Goal: Communication & Community: Ask a question

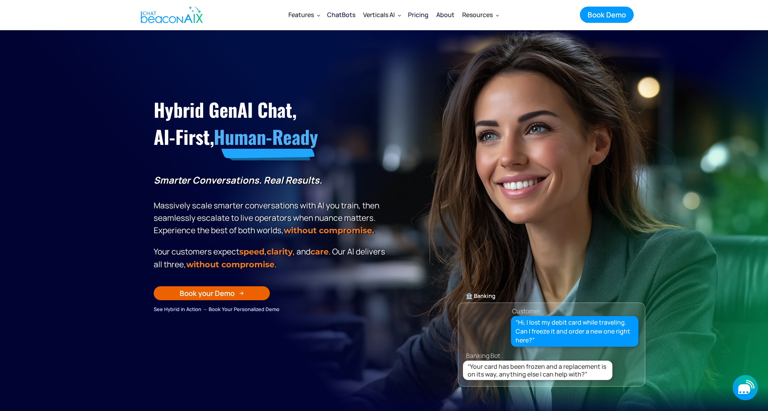
click at [744, 389] on icon "button" at bounding box center [744, 389] width 12 height 10
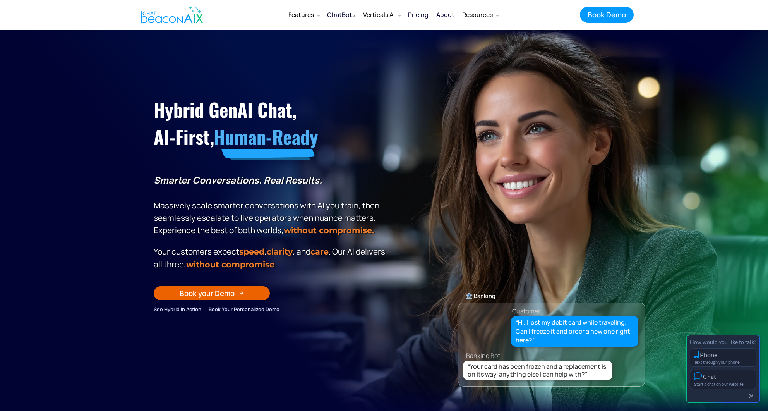
click at [744, 389] on div "How would you like to talk? Phone Text through your phone Chat Start a chat on …" at bounding box center [723, 368] width 74 height 69
click at [741, 382] on div "Start a chat on our website" at bounding box center [723, 383] width 58 height 5
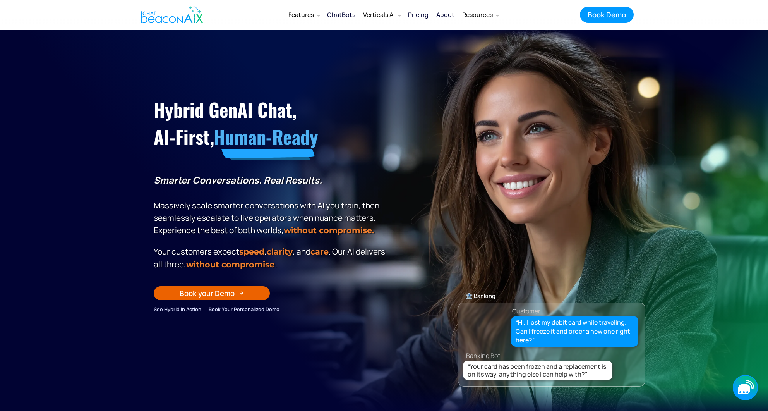
click at [754, 387] on icon "button" at bounding box center [750, 384] width 9 height 9
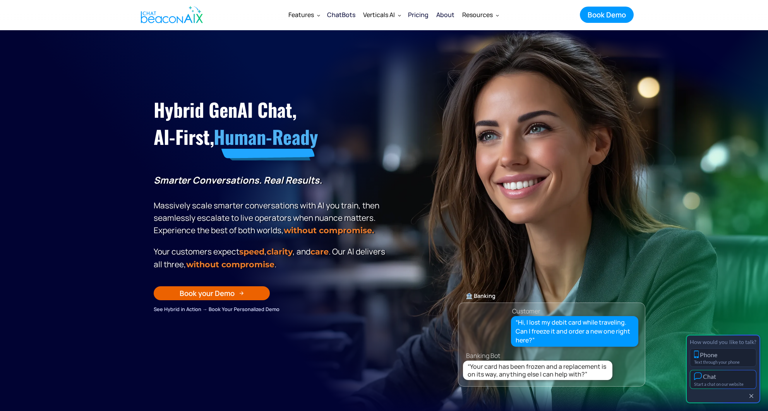
click at [735, 376] on div "Chat" at bounding box center [723, 376] width 58 height 8
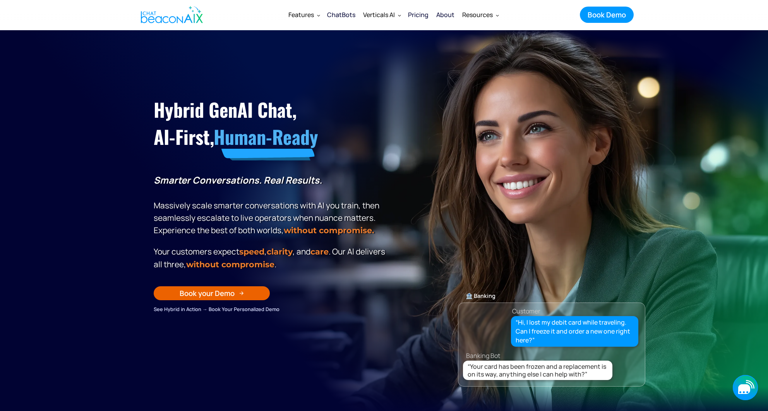
click at [750, 388] on icon "button" at bounding box center [745, 387] width 25 height 25
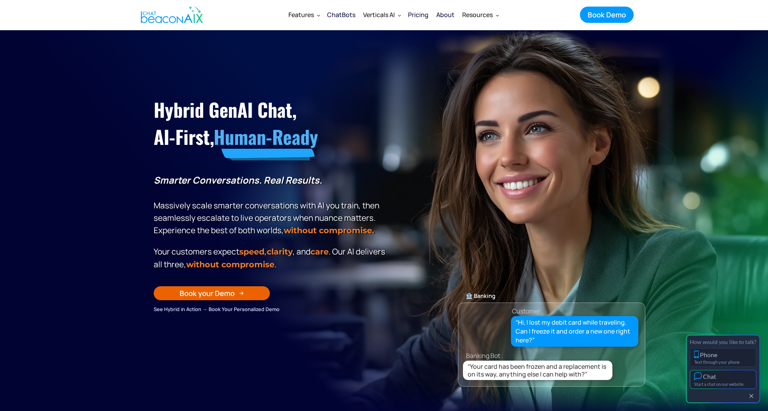
click at [743, 381] on div "Start a chat on our website" at bounding box center [723, 383] width 58 height 5
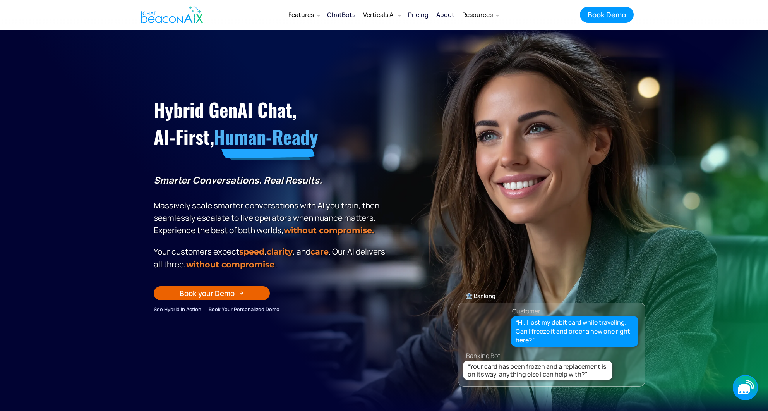
click at [753, 394] on icon "button" at bounding box center [745, 387] width 25 height 25
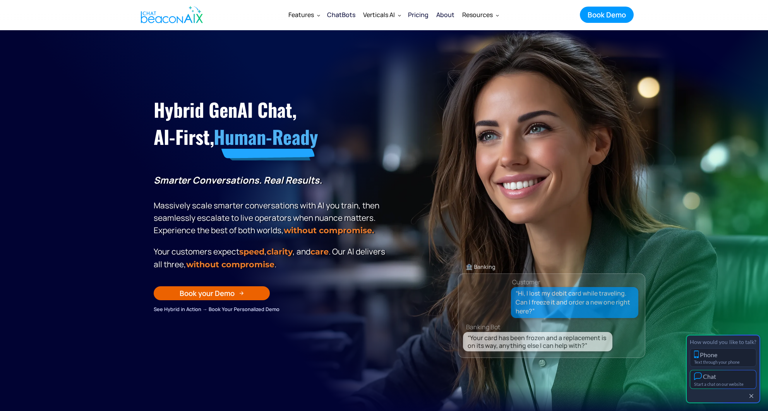
click at [747, 384] on div "Start a chat on our website" at bounding box center [723, 383] width 58 height 5
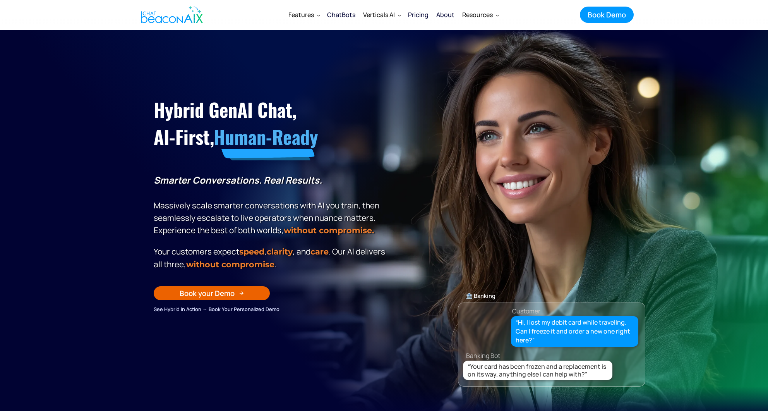
click at [677, 222] on section "Hybrid GenAI Chat, AI-First, Human-Ready Smarter Conversations. Real Results. M…" at bounding box center [384, 223] width 768 height 387
click at [750, 385] on icon "button" at bounding box center [745, 387] width 25 height 25
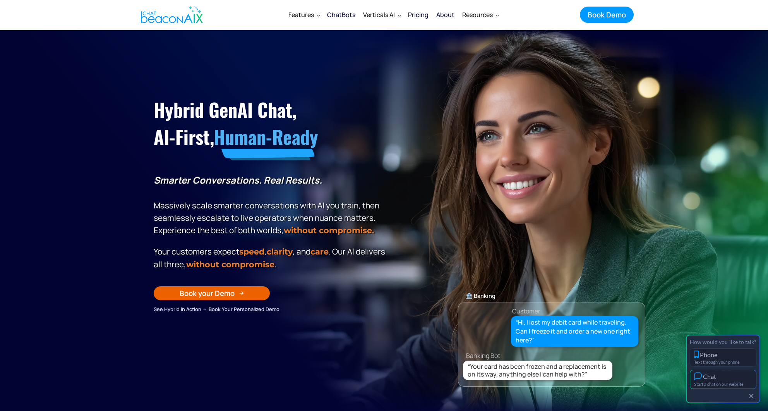
click at [746, 379] on div "Chat" at bounding box center [723, 376] width 58 height 8
